Goal: Task Accomplishment & Management: Use online tool/utility

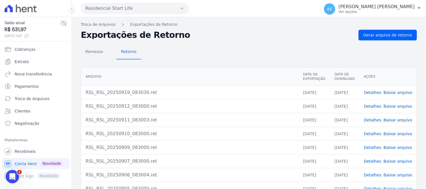
click at [111, 12] on button "Residencial Start Life" at bounding box center [135, 8] width 108 height 11
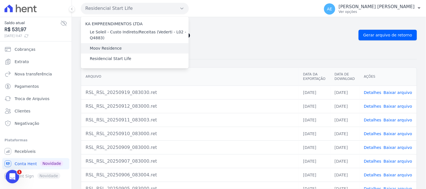
click at [115, 48] on label "Moov Residence" at bounding box center [106, 49] width 32 height 6
click at [0, 0] on input "Moov Residence" at bounding box center [0, 0] width 0 height 0
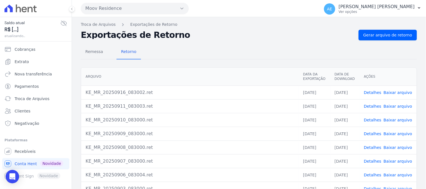
click at [107, 10] on button "Moov Residence" at bounding box center [135, 8] width 108 height 11
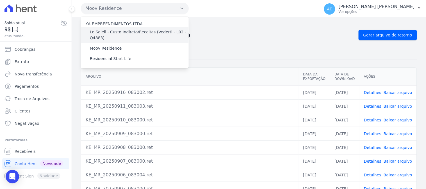
click at [114, 30] on label "Le Soleil - Custo Indireto/Receitas (Vederti - L02 - Q4883)" at bounding box center [139, 35] width 99 height 12
click at [0, 0] on input "Le Soleil - Custo Indireto/Receitas (Vederti - L02 - Q4883)" at bounding box center [0, 0] width 0 height 0
